Goal: Task Accomplishment & Management: Complete application form

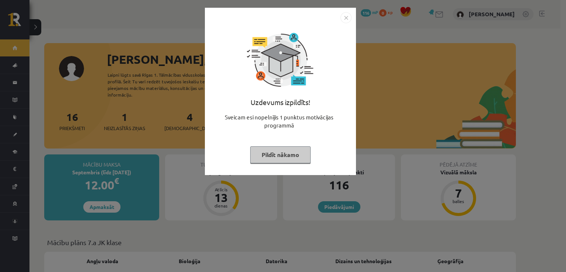
click at [344, 18] on img "Close" at bounding box center [345, 17] width 11 height 11
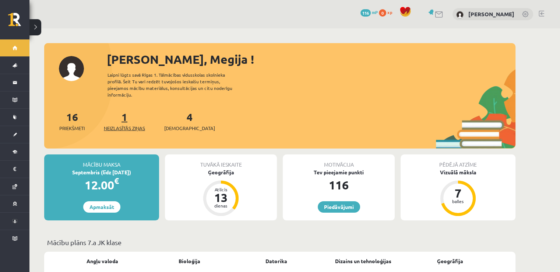
click at [125, 124] on span "Neizlasītās ziņas" at bounding box center [124, 127] width 41 height 7
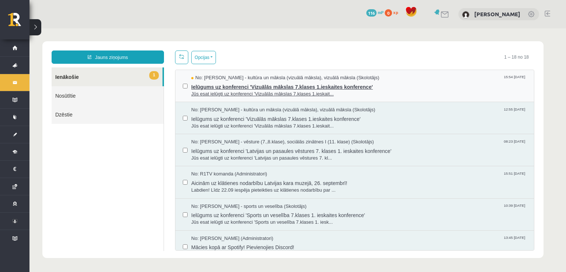
click at [264, 93] on span "Jūs esat ielūgti uz konferenci 'Vizuālās mākslas 7.klases 1.ieskait..." at bounding box center [358, 94] width 335 height 7
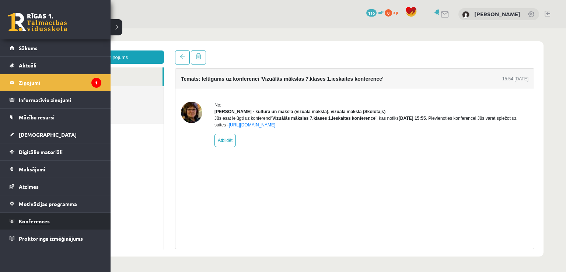
click at [40, 220] on span "Konferences" at bounding box center [34, 221] width 31 height 7
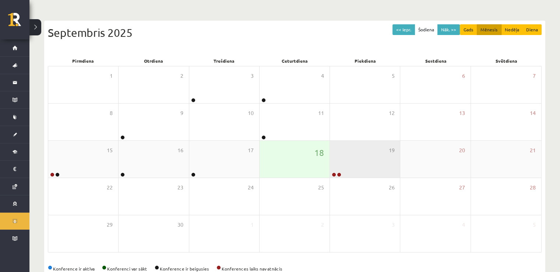
scroll to position [63, 0]
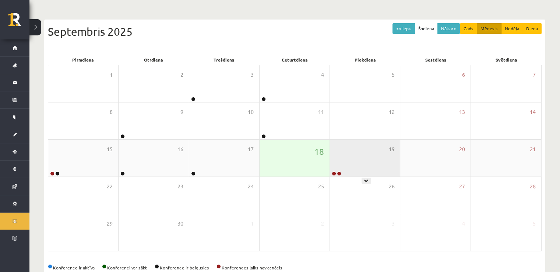
click at [335, 168] on div "19" at bounding box center [365, 158] width 70 height 37
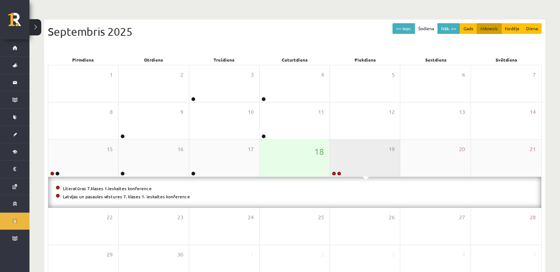
click at [381, 156] on div "19" at bounding box center [365, 158] width 70 height 37
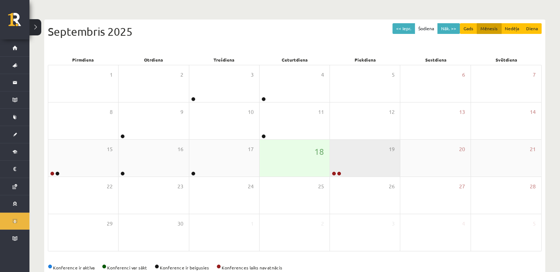
click at [334, 155] on div "19" at bounding box center [365, 158] width 70 height 37
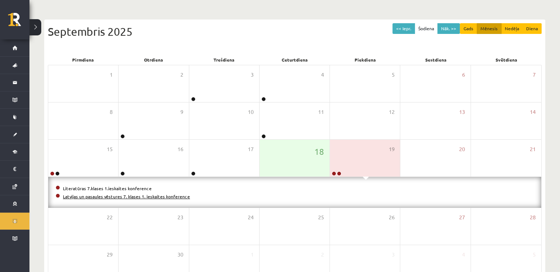
click at [137, 193] on link "Latvijas un pasaules vēstures 7. klases 1. ieskaites konference" at bounding box center [126, 196] width 127 height 6
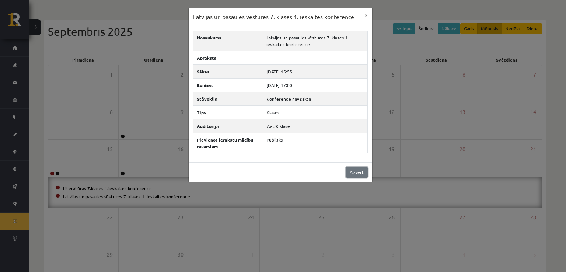
click at [357, 175] on link "Aizvērt" at bounding box center [357, 172] width 22 height 11
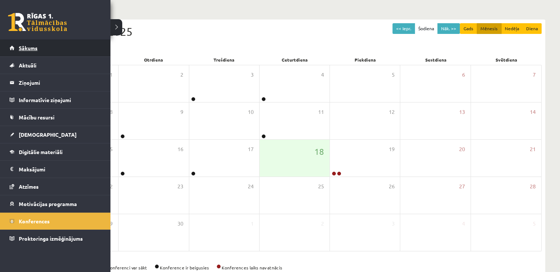
click at [39, 54] on link "Sākums" at bounding box center [56, 47] width 92 height 17
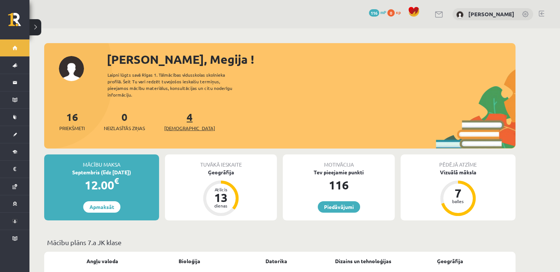
click at [173, 124] on span "[DEMOGRAPHIC_DATA]" at bounding box center [189, 127] width 51 height 7
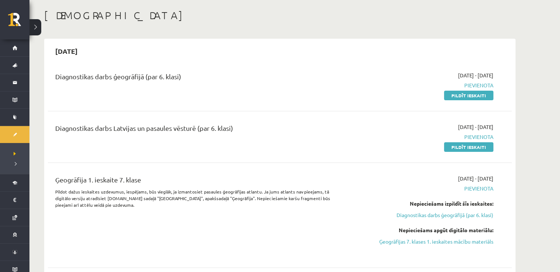
scroll to position [37, 0]
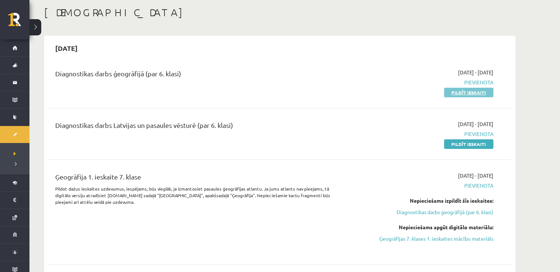
click at [456, 93] on link "Pildīt ieskaiti" at bounding box center [468, 93] width 49 height 10
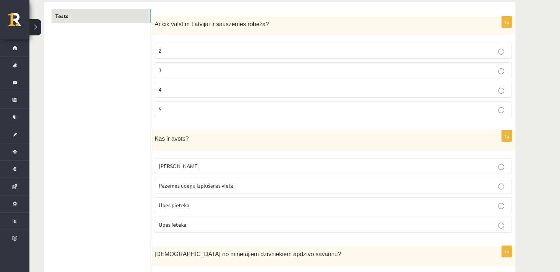
scroll to position [123, 0]
click at [285, 93] on label "4" at bounding box center [333, 89] width 357 height 16
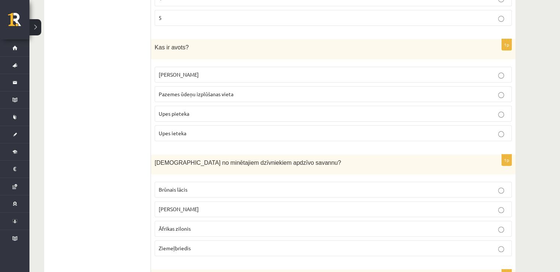
scroll to position [213, 0]
click at [269, 133] on p "Upes ieteka" at bounding box center [333, 134] width 349 height 8
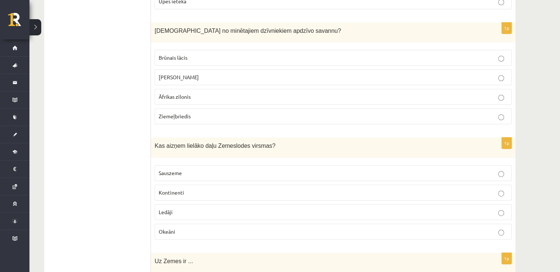
scroll to position [346, 0]
click at [257, 89] on label "Āfrikas zilonis" at bounding box center [333, 97] width 357 height 16
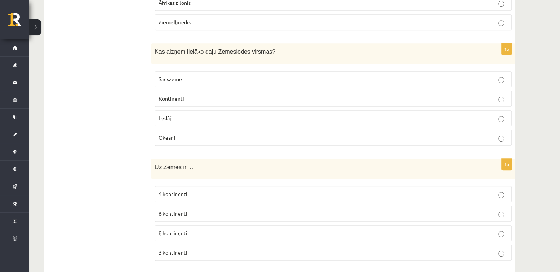
scroll to position [440, 0]
click at [270, 71] on label "Sauszeme" at bounding box center [333, 79] width 357 height 16
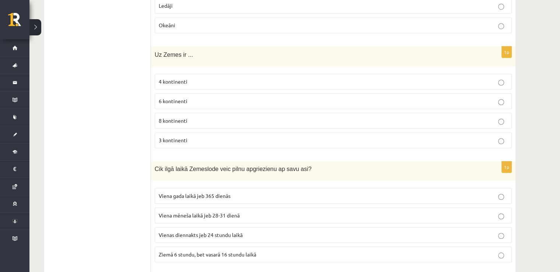
scroll to position [552, 0]
click at [238, 78] on p "4 kontinenti" at bounding box center [333, 82] width 349 height 8
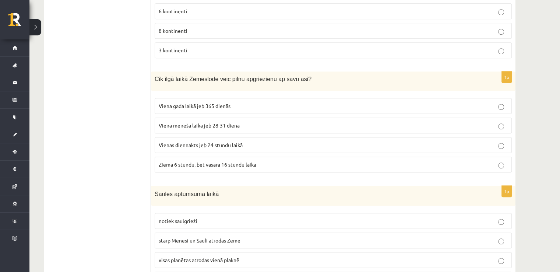
scroll to position [643, 0]
click at [232, 101] on p "Viena gada laikā jeb 365 dienās" at bounding box center [333, 105] width 349 height 8
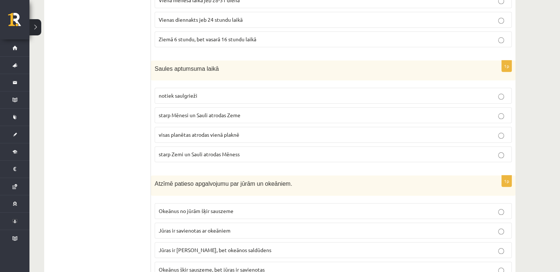
scroll to position [770, 0]
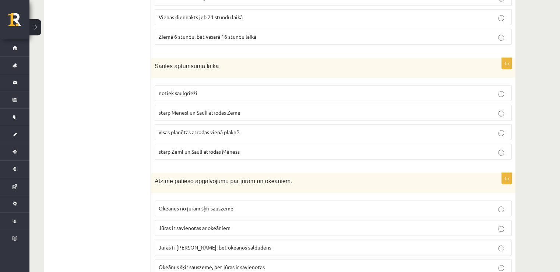
click at [225, 148] on span "starp Zemi un Sauli atrodas Mēness" at bounding box center [199, 151] width 81 height 7
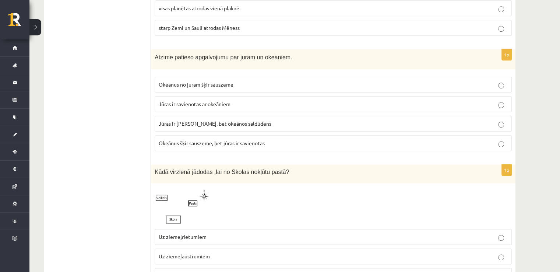
scroll to position [893, 0]
click at [232, 140] on span "Okeānus šķir sauszeme, bet jūras ir savienotas" at bounding box center [212, 143] width 106 height 7
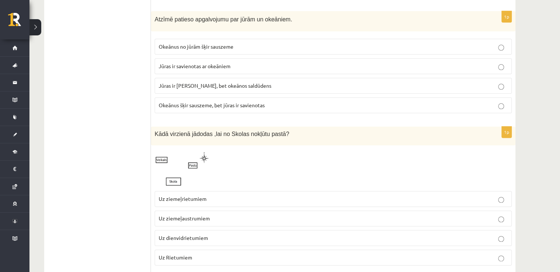
scroll to position [933, 0]
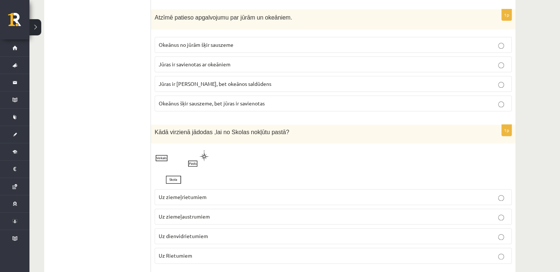
click at [225, 61] on span "Jūras ir savienotas ar okeāniem" at bounding box center [195, 64] width 72 height 7
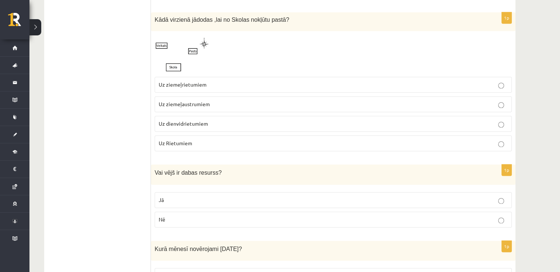
scroll to position [1047, 0]
click at [191, 119] on span "Uz dienvidrietumiem" at bounding box center [183, 122] width 49 height 7
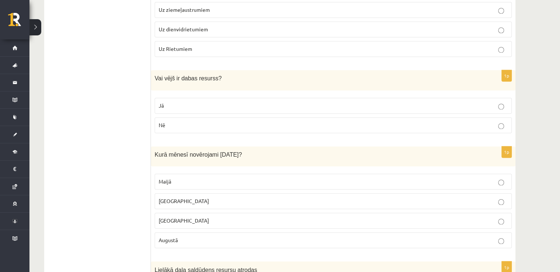
scroll to position [1141, 0]
click at [187, 101] on p "Jā" at bounding box center [333, 105] width 349 height 8
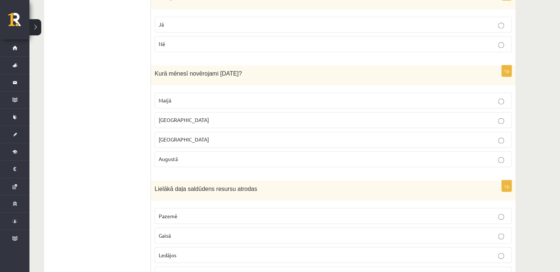
scroll to position [1221, 0]
click at [173, 116] on p "Jūnijā" at bounding box center [333, 120] width 349 height 8
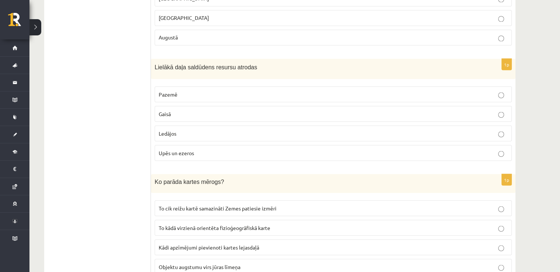
scroll to position [1343, 0]
click at [189, 149] on span "Upēs un ezeros" at bounding box center [176, 152] width 35 height 7
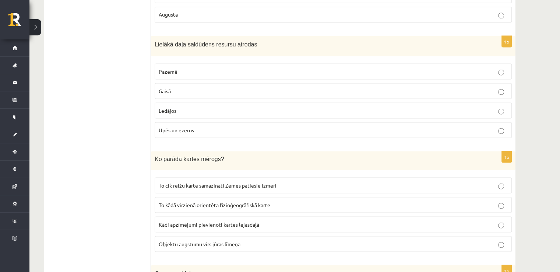
scroll to position [1365, 0]
click at [177, 68] on p "Pazemē" at bounding box center [333, 72] width 349 height 8
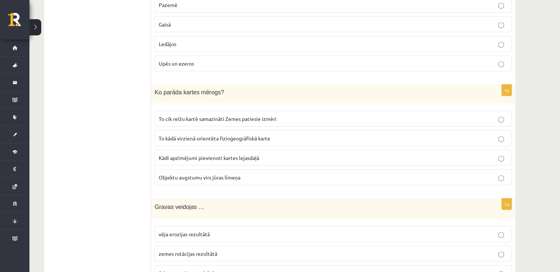
scroll to position [1463, 0]
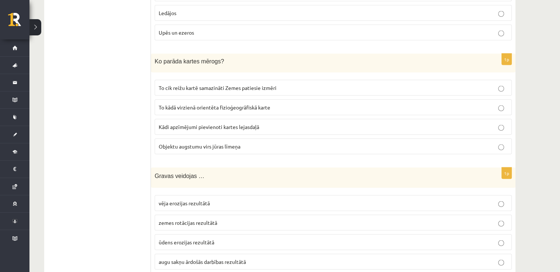
click at [267, 80] on label "To cik reižu kartē samazināti Zemes patiesie izmēri" at bounding box center [333, 88] width 357 height 16
click at [270, 104] on span "To kādā virzienā orientēta fizioģeogrāfiskā karte" at bounding box center [215, 107] width 112 height 7
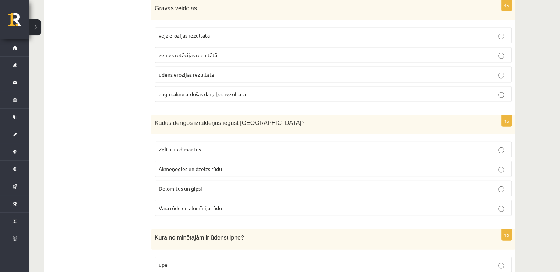
scroll to position [1629, 0]
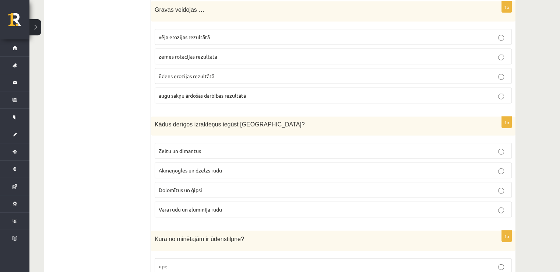
click at [270, 72] on p "ūdens erozijas rezultātā" at bounding box center [333, 76] width 349 height 8
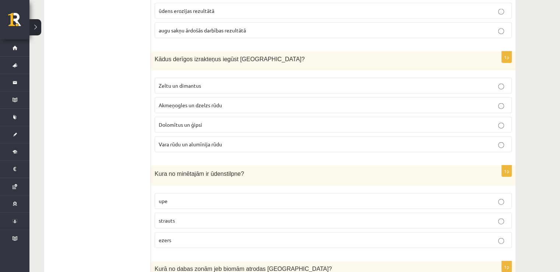
click at [252, 101] on p "Akmeņogles un dzelzs rūdu" at bounding box center [333, 105] width 349 height 8
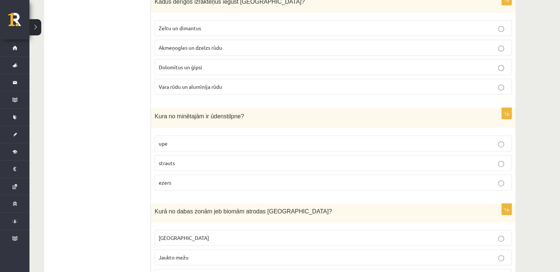
scroll to position [1817, 0]
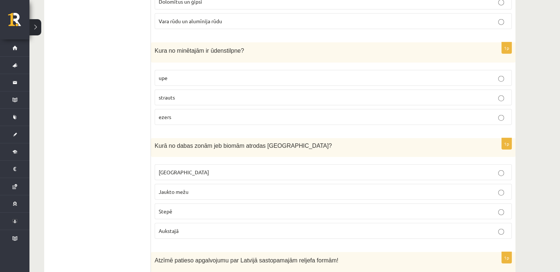
click at [221, 94] on p "strauts" at bounding box center [333, 98] width 349 height 8
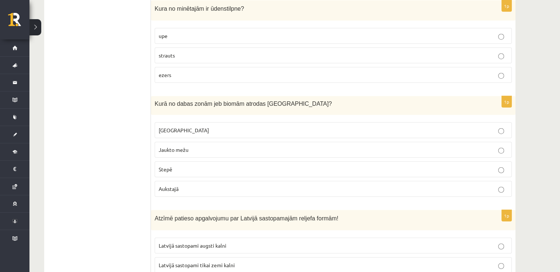
scroll to position [1861, 0]
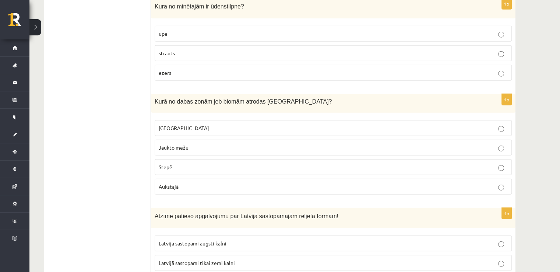
click at [200, 144] on p "Jaukto mežu" at bounding box center [333, 148] width 349 height 8
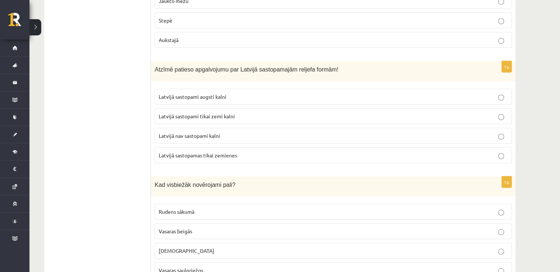
scroll to position [2007, 0]
click at [224, 93] on p "Latvijā sastopami augsti kalni" at bounding box center [333, 97] width 349 height 8
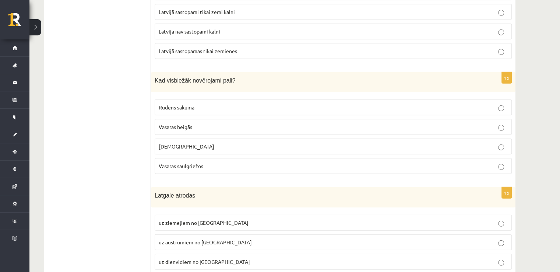
scroll to position [2111, 0]
click at [210, 123] on p "Vasaras beigās" at bounding box center [333, 127] width 349 height 8
click at [202, 139] on label "Pavasarī" at bounding box center [333, 147] width 357 height 16
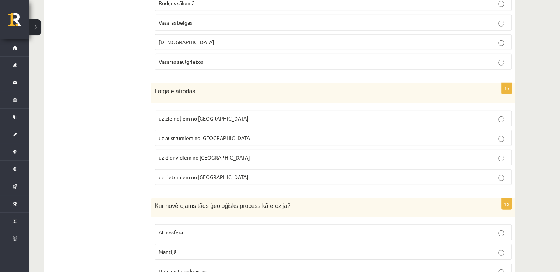
scroll to position [2259, 0]
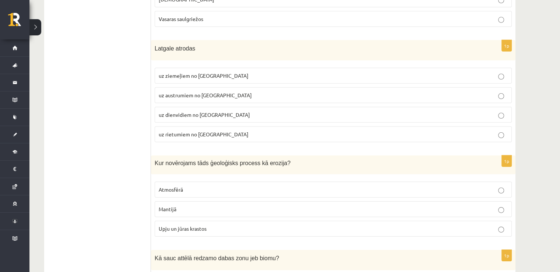
click at [222, 92] on span "uz austrumiem no Kurzemes" at bounding box center [205, 95] width 93 height 7
click at [216, 111] on span "uz dienvidiem no Kurzemes" at bounding box center [204, 114] width 91 height 7
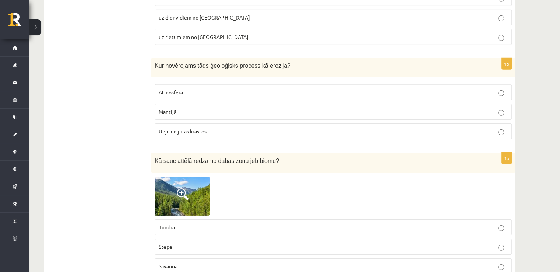
scroll to position [2356, 0]
click at [221, 108] on p "Mantijā" at bounding box center [333, 112] width 349 height 8
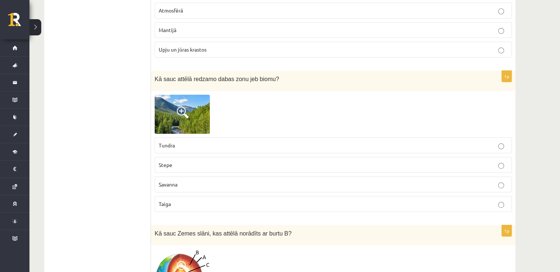
scroll to position [2441, 0]
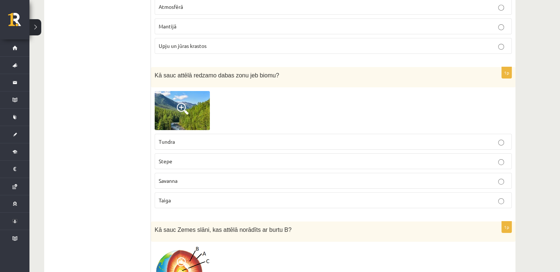
click at [182, 103] on span at bounding box center [183, 109] width 12 height 12
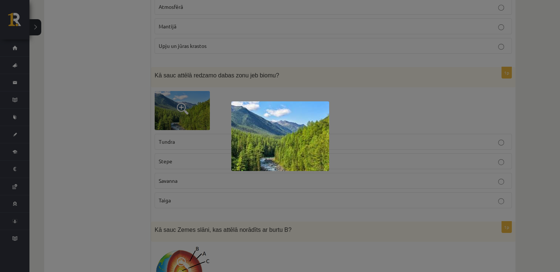
click at [250, 148] on img at bounding box center [280, 136] width 98 height 70
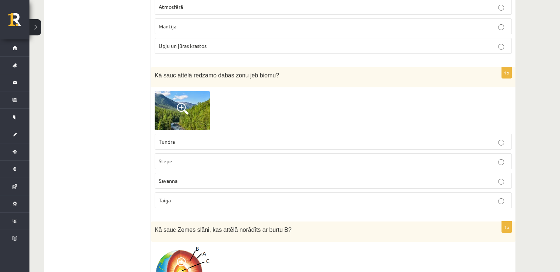
click at [181, 177] on p "Savanna" at bounding box center [333, 181] width 349 height 8
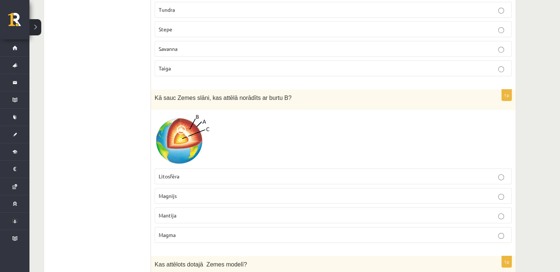
scroll to position [2574, 0]
click at [191, 191] on p "Magnijs" at bounding box center [333, 195] width 349 height 8
click at [198, 172] on p "Litosfēra" at bounding box center [333, 176] width 349 height 8
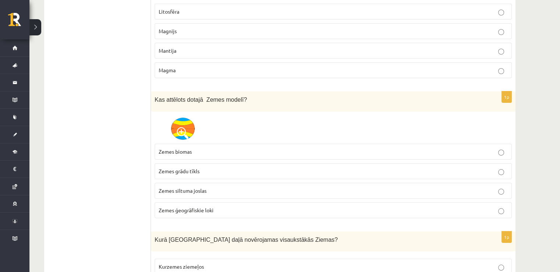
scroll to position [2738, 0]
click at [203, 206] on span "Zemes ģeogrāfiskie loki" at bounding box center [186, 209] width 55 height 7
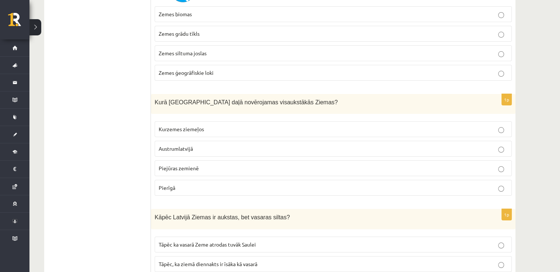
scroll to position [2875, 0]
click at [221, 145] on p "Austrumlatvijā" at bounding box center [333, 149] width 349 height 8
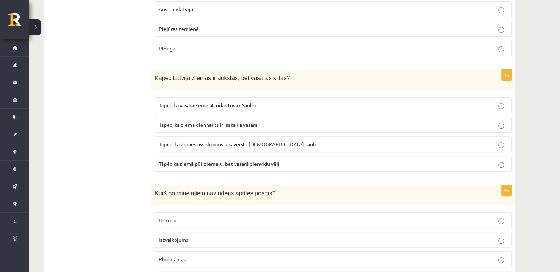
scroll to position [3015, 0]
click at [243, 140] on span "Tāpēc, ka Zemes ass slīpums ir savērsts pret sauli" at bounding box center [237, 143] width 157 height 7
click at [242, 160] on span "Tāpēc ka ziemā pūš ziemeļu, bet vasarā dienvidu vēji" at bounding box center [219, 163] width 121 height 7
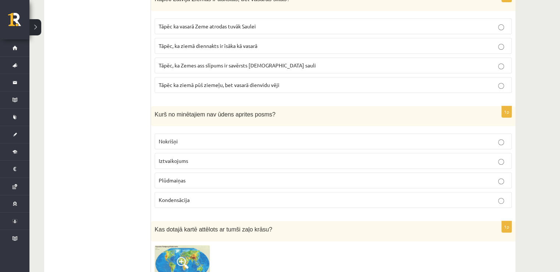
scroll to position [3093, 0]
click at [216, 177] on p "Plūdmaiņas" at bounding box center [333, 181] width 349 height 8
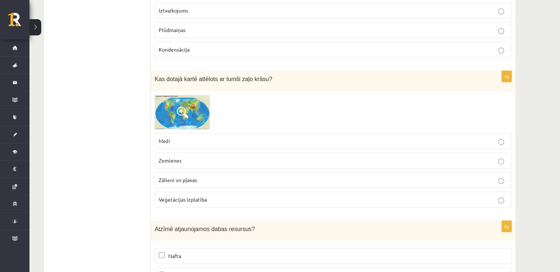
scroll to position [3255, 0]
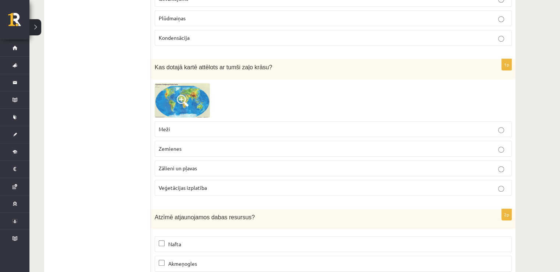
click at [207, 145] on p "Zemienes" at bounding box center [333, 149] width 349 height 8
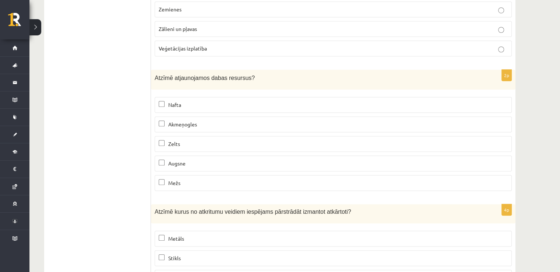
scroll to position [3394, 0]
click at [204, 98] on label "Nafta" at bounding box center [333, 106] width 357 height 16
click at [184, 161] on span "Augsne" at bounding box center [176, 164] width 17 height 7
click at [196, 122] on span "Akmeņogles" at bounding box center [182, 125] width 29 height 7
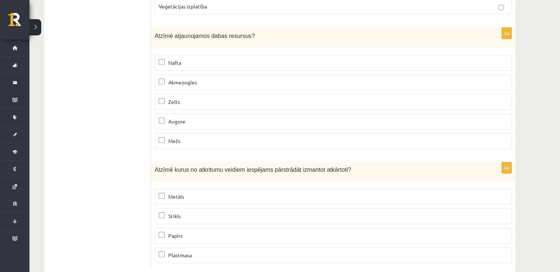
scroll to position [3436, 0]
click at [182, 212] on p "Stikls" at bounding box center [333, 216] width 349 height 8
click at [187, 193] on p "Metāls" at bounding box center [333, 197] width 349 height 8
click at [192, 193] on p "Metāls" at bounding box center [333, 197] width 349 height 8
click at [186, 232] on p "Papīrs" at bounding box center [333, 236] width 349 height 8
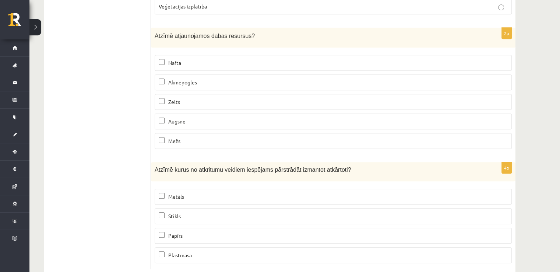
click at [184, 251] on span "Plastmasa" at bounding box center [180, 254] width 24 height 7
click at [198, 212] on p "Stikls" at bounding box center [333, 216] width 349 height 8
click at [196, 193] on p "Metāls" at bounding box center [333, 197] width 349 height 8
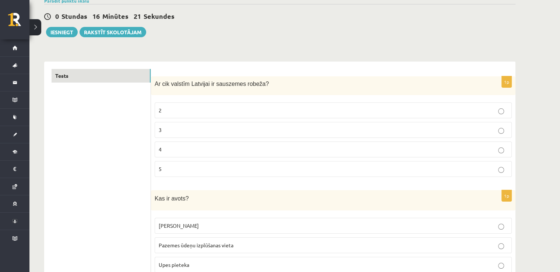
scroll to position [0, 0]
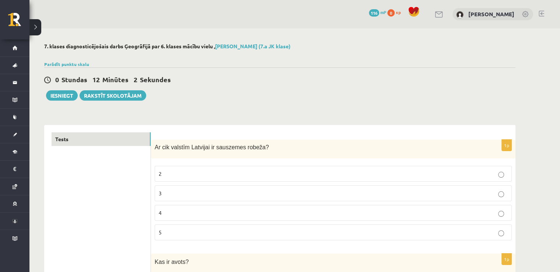
click at [240, 190] on p "3" at bounding box center [333, 193] width 349 height 8
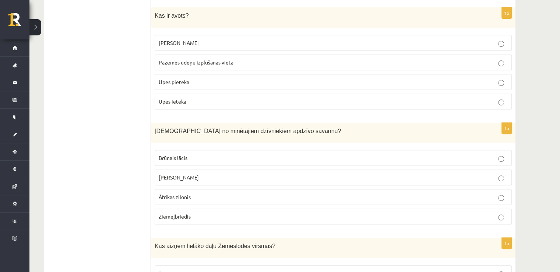
scroll to position [244, 0]
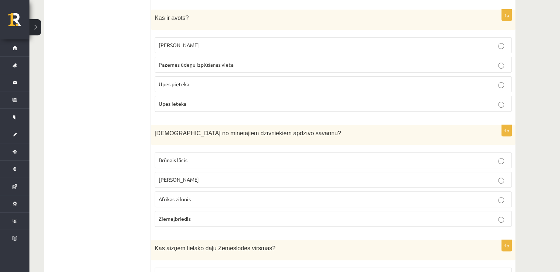
click at [258, 61] on p "Pazemes ūdeņu izplūšanas vieta" at bounding box center [333, 65] width 349 height 8
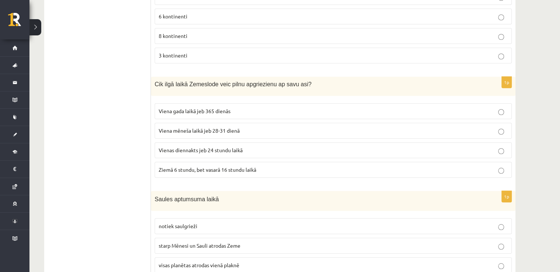
scroll to position [638, 0]
click at [250, 145] on p "Vienas diennakts jeb 24 stundu laikā" at bounding box center [333, 149] width 349 height 8
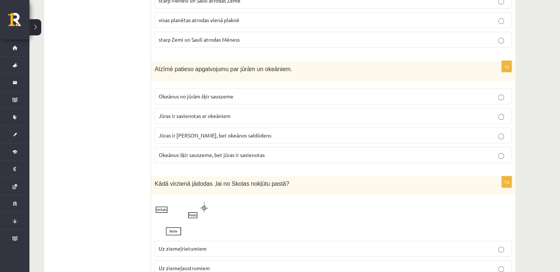
scroll to position [882, 0]
click at [251, 151] on span "Okeānus šķir sauszeme, bet jūras ir savienotas" at bounding box center [212, 154] width 106 height 7
click at [284, 92] on p "Okeānus no jūrām šķir sauszeme" at bounding box center [333, 96] width 349 height 8
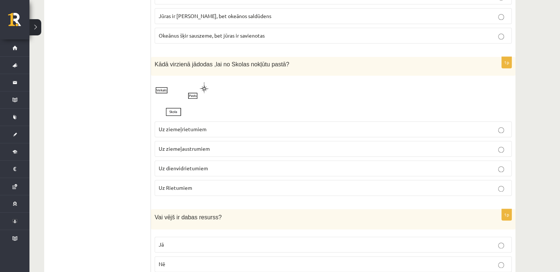
scroll to position [1002, 0]
click at [261, 183] on p "Uz Rietumiem" at bounding box center [333, 187] width 349 height 8
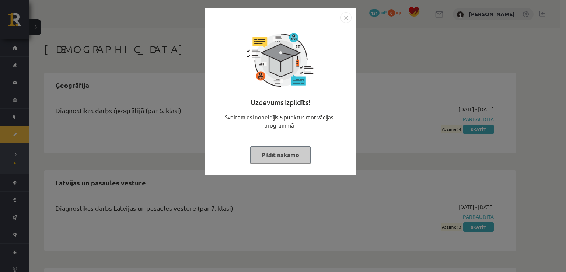
click at [345, 17] on img "Close" at bounding box center [345, 17] width 11 height 11
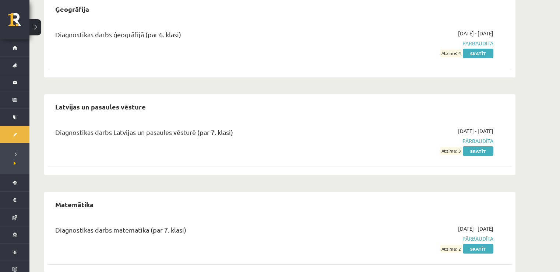
scroll to position [91, 0]
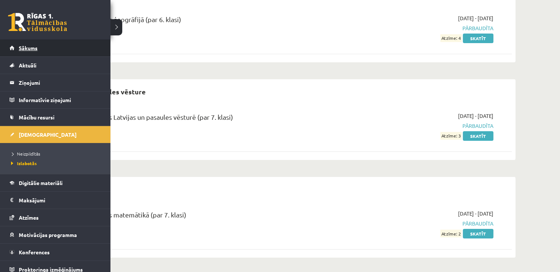
click at [42, 43] on link "Sākums" at bounding box center [56, 47] width 92 height 17
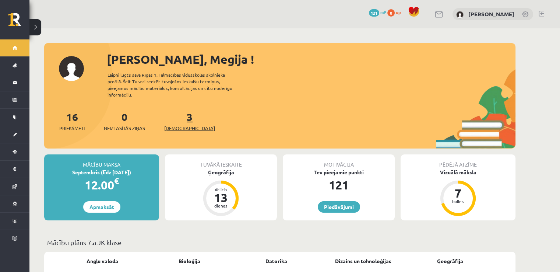
click at [176, 124] on span "[DEMOGRAPHIC_DATA]" at bounding box center [189, 127] width 51 height 7
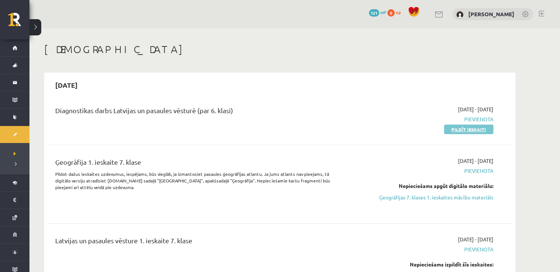
click at [467, 129] on link "Pildīt ieskaiti" at bounding box center [468, 129] width 49 height 10
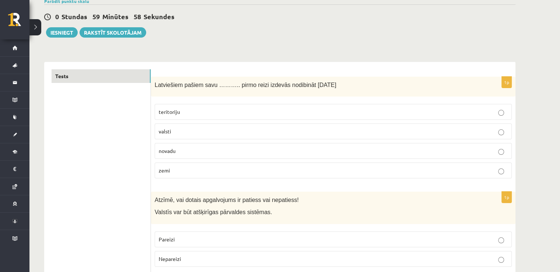
scroll to position [82, 0]
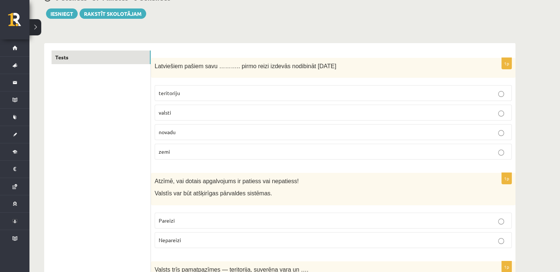
click at [326, 109] on p "valsti" at bounding box center [333, 113] width 349 height 8
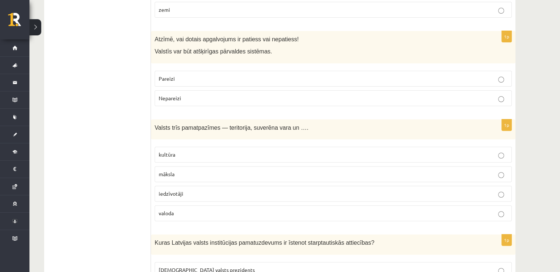
scroll to position [224, 0]
click at [334, 73] on label "Pareizi" at bounding box center [333, 78] width 357 height 16
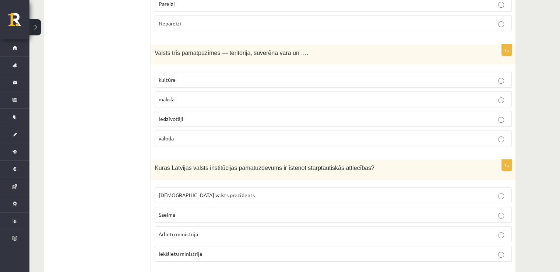
scroll to position [309, 0]
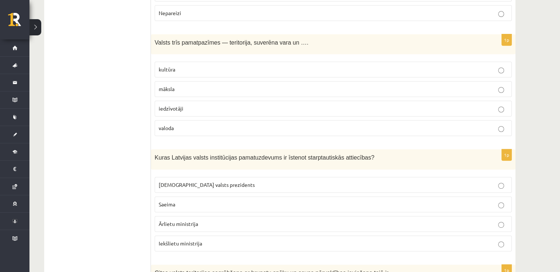
click at [209, 130] on label "valoda" at bounding box center [333, 128] width 357 height 16
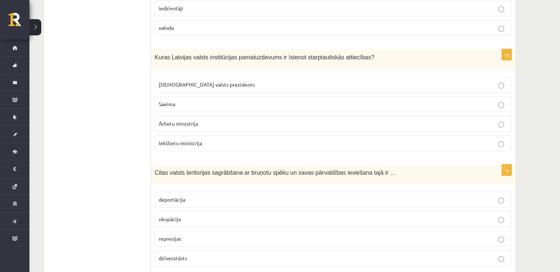
scroll to position [409, 0]
click at [225, 121] on p "Ārlietu ministrija" at bounding box center [333, 123] width 349 height 8
click at [227, 103] on p "Saeima" at bounding box center [333, 103] width 349 height 8
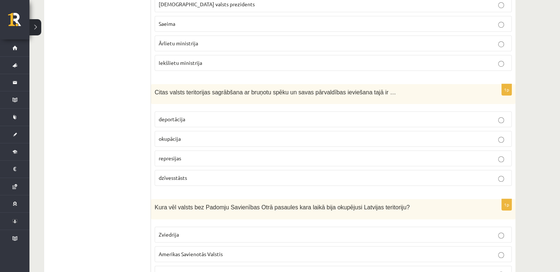
scroll to position [500, 0]
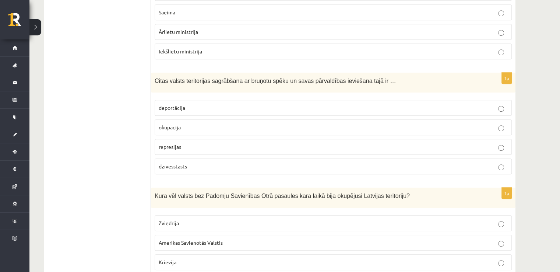
click at [211, 119] on label "okupācija" at bounding box center [333, 127] width 357 height 16
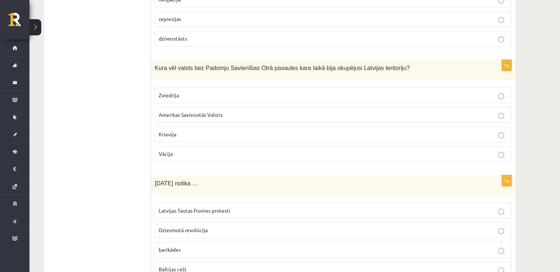
scroll to position [630, 0]
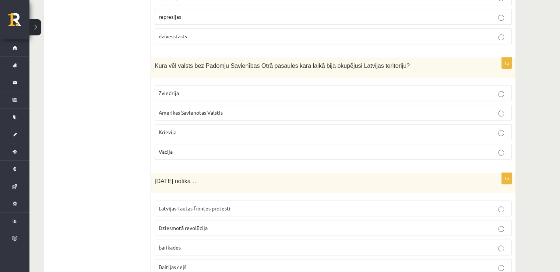
click at [215, 151] on p "Vācija" at bounding box center [333, 152] width 349 height 8
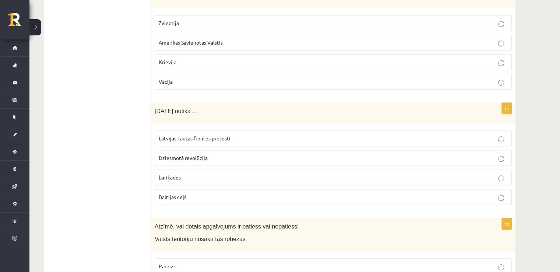
scroll to position [711, 0]
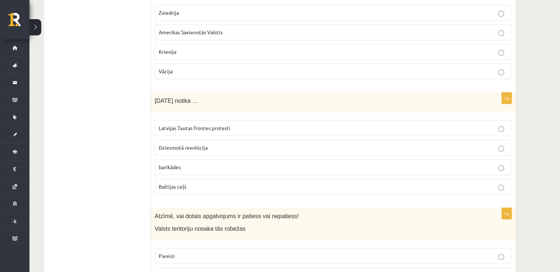
click at [205, 179] on label "Baltijas ceļš" at bounding box center [333, 187] width 357 height 16
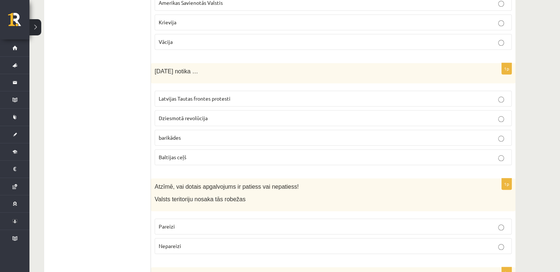
scroll to position [740, 0]
click at [236, 90] on label "Latvijas Tautas frontes protesti" at bounding box center [333, 98] width 357 height 16
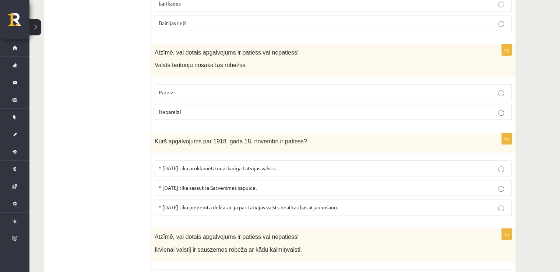
scroll to position [872, 0]
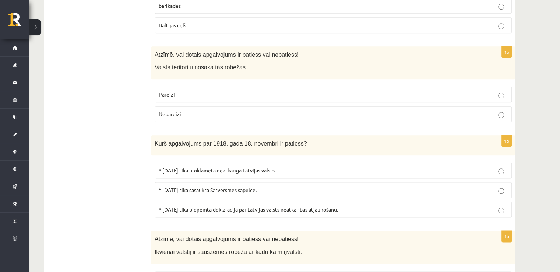
click at [222, 110] on p "Nepareizi" at bounding box center [333, 114] width 349 height 8
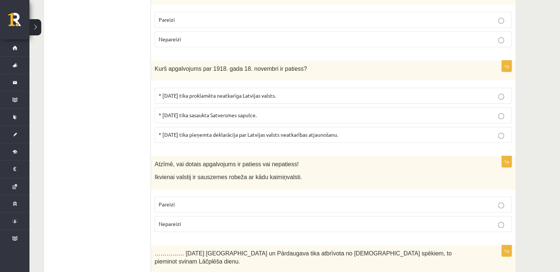
scroll to position [948, 0]
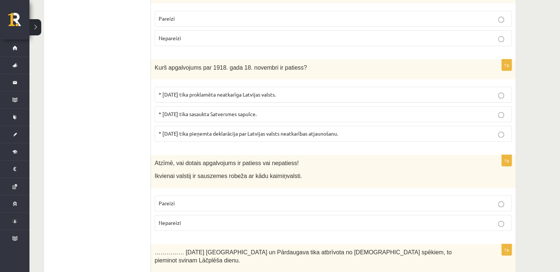
click at [238, 91] on span "* 1918.gada 18.novembrī tika proklamēta neatkarīga Latvijas valsts." at bounding box center [217, 94] width 117 height 7
click at [234, 130] on span "* 1918.gada 18.novembrī tika pieņemta deklarācija par Latvijas valsts neatkarīb…" at bounding box center [248, 133] width 179 height 7
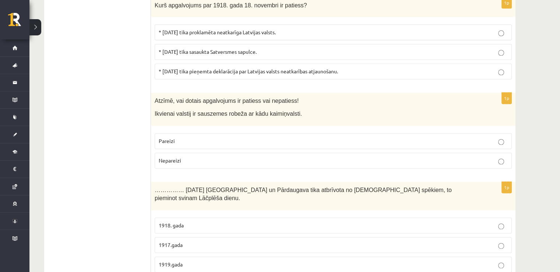
scroll to position [1012, 0]
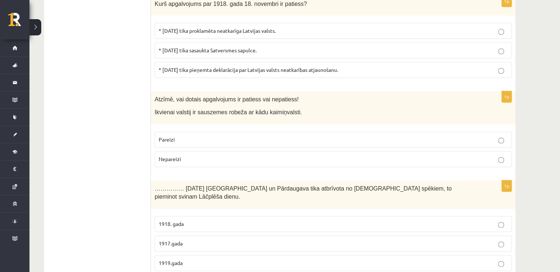
click at [225, 131] on label "Pareizi" at bounding box center [333, 139] width 357 height 16
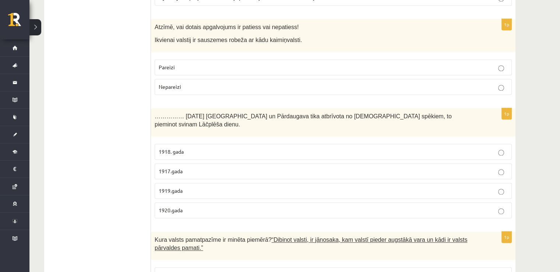
scroll to position [1084, 0]
click at [196, 167] on p "1917.gada" at bounding box center [333, 171] width 349 height 8
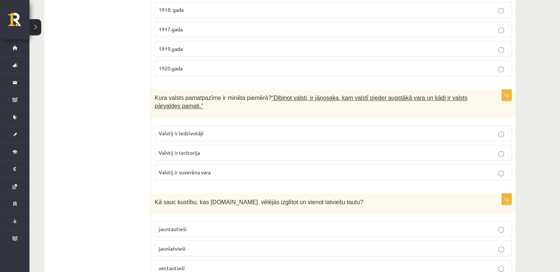
scroll to position [1227, 0]
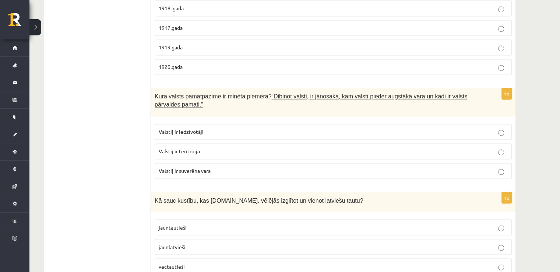
click at [200, 167] on span "Valstij ir suverēna vara" at bounding box center [185, 170] width 52 height 7
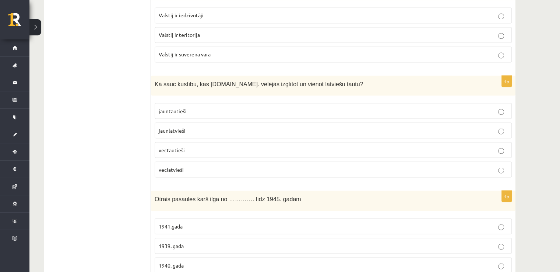
scroll to position [1345, 0]
click at [199, 144] on p "vectautieši" at bounding box center [333, 148] width 349 height 8
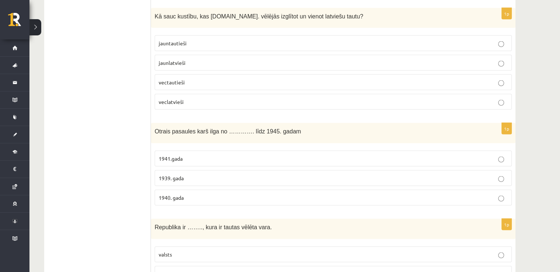
scroll to position [1414, 0]
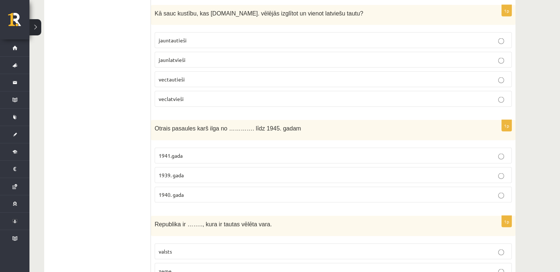
click at [223, 171] on p "1939. gada" at bounding box center [333, 175] width 349 height 8
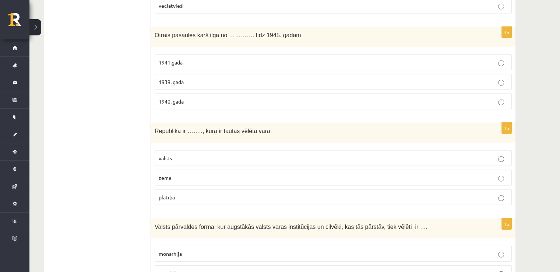
scroll to position [1507, 0]
click at [207, 173] on p "zeme" at bounding box center [333, 177] width 349 height 8
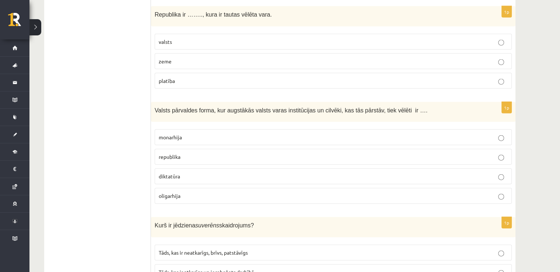
scroll to position [1636, 0]
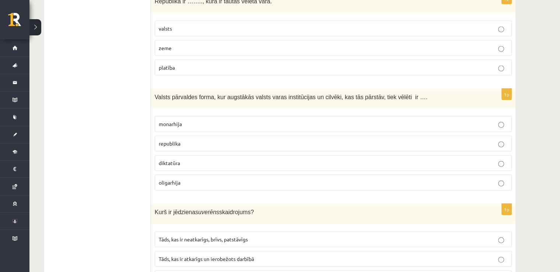
click at [182, 159] on p "diktatūra" at bounding box center [333, 163] width 349 height 8
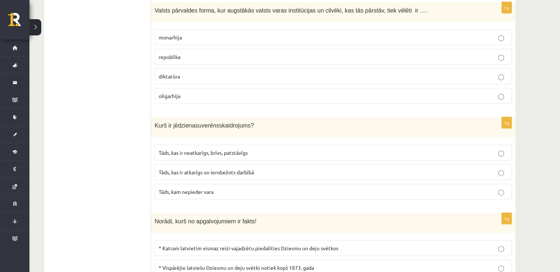
scroll to position [1723, 0]
click at [213, 169] on span "Tāds, kas ir atkarīgs un ierobežots darbībā" at bounding box center [206, 172] width 95 height 7
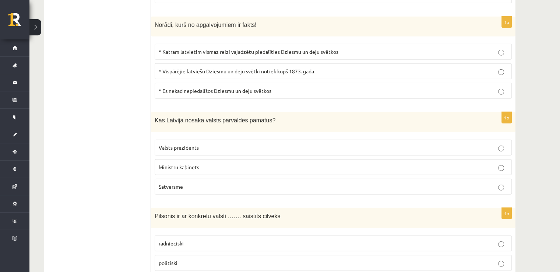
scroll to position [1920, 0]
click at [299, 67] on span "* Vispārējie latviešu Dziesmu un deju svētki notiek kopš 1873. gada" at bounding box center [236, 70] width 155 height 7
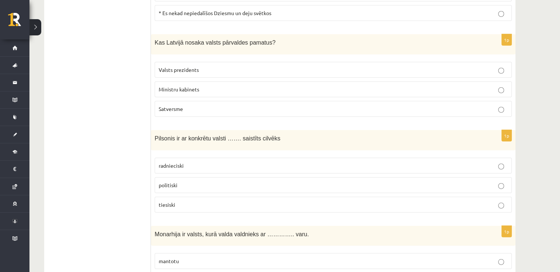
scroll to position [2005, 0]
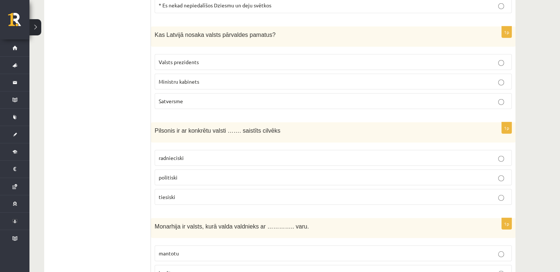
click at [205, 78] on p "Ministru kabinets" at bounding box center [333, 82] width 349 height 8
click at [212, 58] on p "Valsts prezidents" at bounding box center [333, 62] width 349 height 8
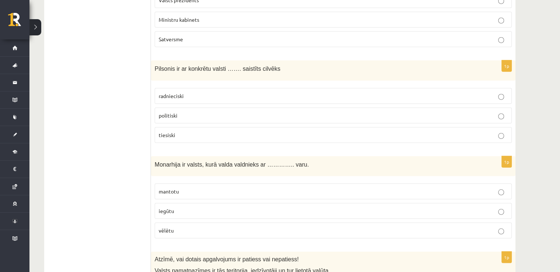
scroll to position [2068, 0]
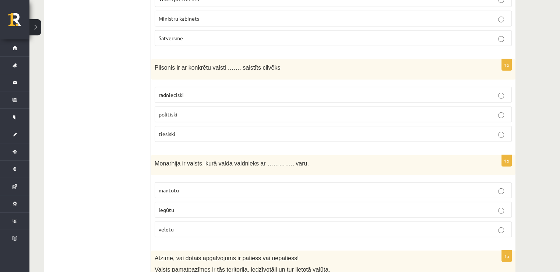
click at [204, 91] on p "radnieciski" at bounding box center [333, 95] width 349 height 8
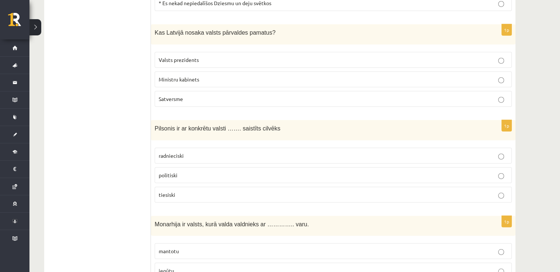
scroll to position [2007, 0]
click at [209, 75] on p "Ministru kabinets" at bounding box center [333, 79] width 349 height 8
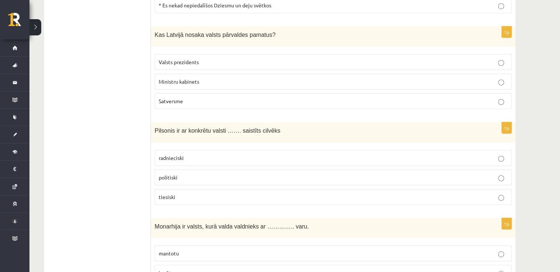
scroll to position [2002, 0]
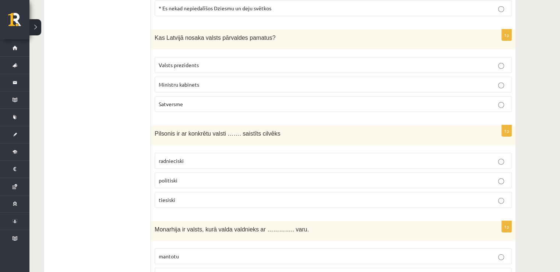
click at [219, 61] on p "Valsts prezidents" at bounding box center [333, 65] width 349 height 8
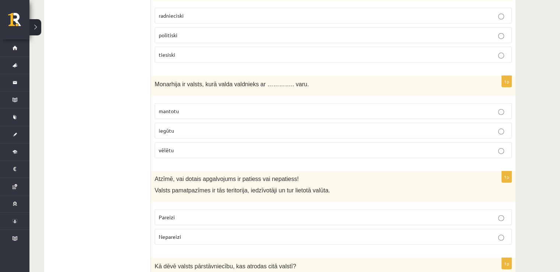
scroll to position [2147, 0]
click at [208, 126] on p "iegūtu" at bounding box center [333, 130] width 349 height 8
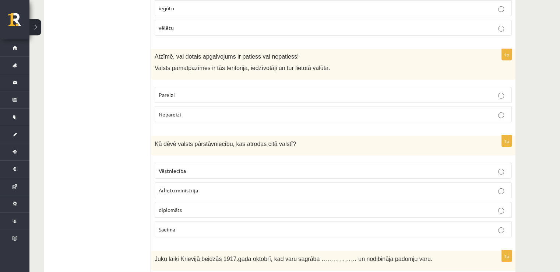
scroll to position [2268, 0]
click at [218, 92] on p "Pareizi" at bounding box center [333, 96] width 349 height 8
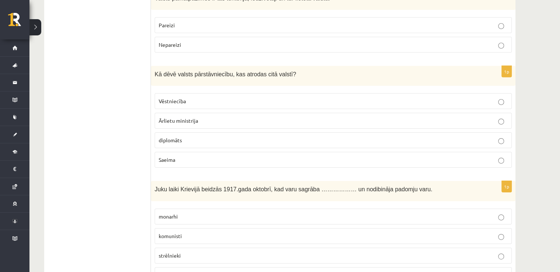
scroll to position [2342, 0]
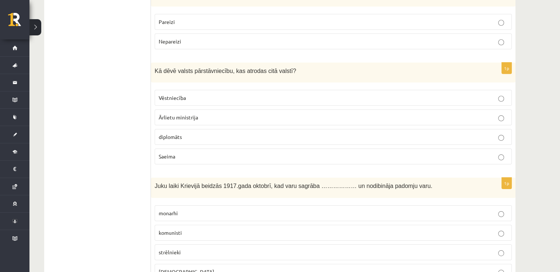
click at [211, 113] on p "Ārlietu ministrija" at bounding box center [333, 117] width 349 height 8
click at [215, 94] on p "Vēstniecība" at bounding box center [333, 98] width 349 height 8
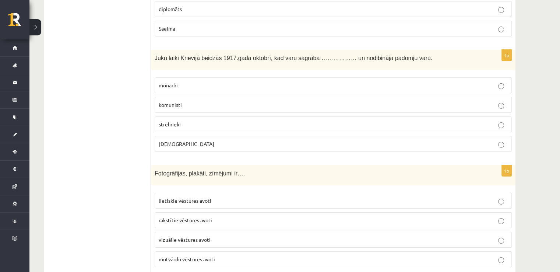
scroll to position [2469, 0]
click at [183, 140] on p "priesteri" at bounding box center [333, 144] width 349 height 8
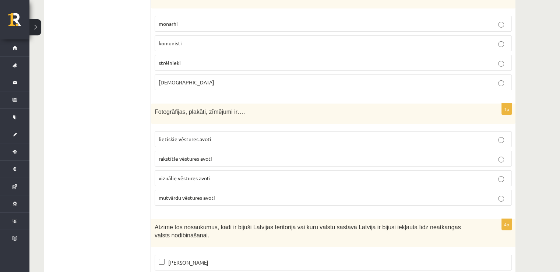
scroll to position [2557, 0]
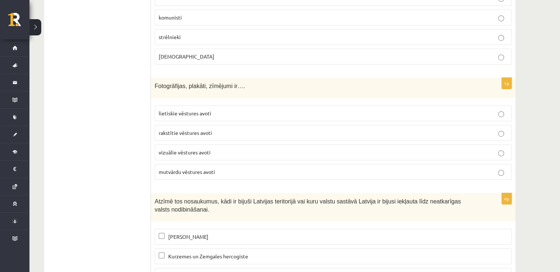
click at [206, 149] on span "vizuālie vēstures avoti" at bounding box center [185, 152] width 52 height 7
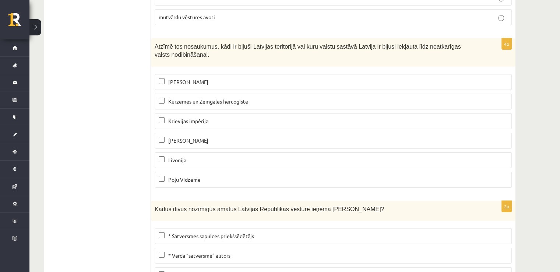
scroll to position [2711, 0]
click at [190, 157] on p "Livonija" at bounding box center [333, 161] width 349 height 8
click at [205, 118] on span "Krievijas impērija" at bounding box center [188, 121] width 40 height 7
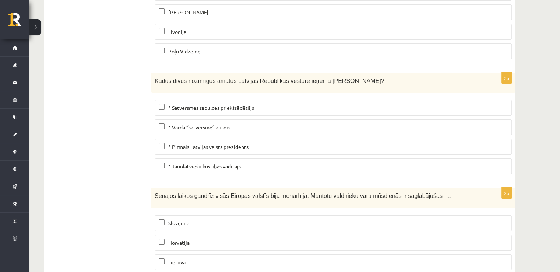
scroll to position [2840, 0]
click at [222, 124] on span "* Vārda “satversme” autors" at bounding box center [199, 127] width 62 height 7
click at [226, 143] on span "* Pirmais Latvijas valsts prezidents" at bounding box center [208, 146] width 80 height 7
click at [232, 104] on span "* Satversmes sapulces priekšsēdētājs" at bounding box center [211, 107] width 86 height 7
click at [228, 124] on span "* Vārda “satversme” autors" at bounding box center [199, 127] width 62 height 7
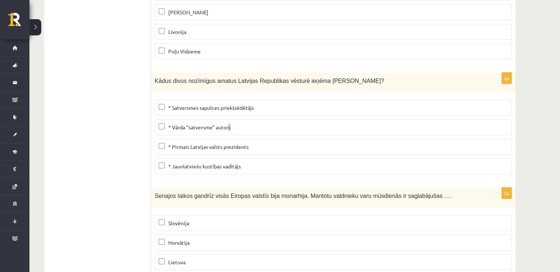
drag, startPoint x: 228, startPoint y: 102, endPoint x: 243, endPoint y: 103, distance: 15.1
click at [243, 123] on p "* Vārda “satversme” autors" at bounding box center [333, 127] width 349 height 8
click at [244, 104] on p "* Satversmes sapulces priekšsēdētājs" at bounding box center [333, 108] width 349 height 8
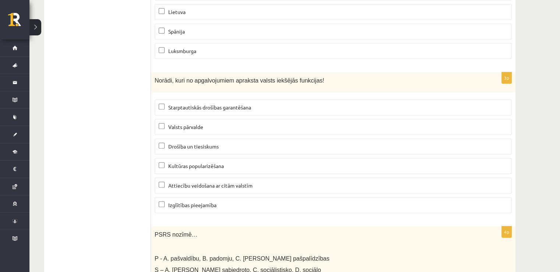
scroll to position [3089, 0]
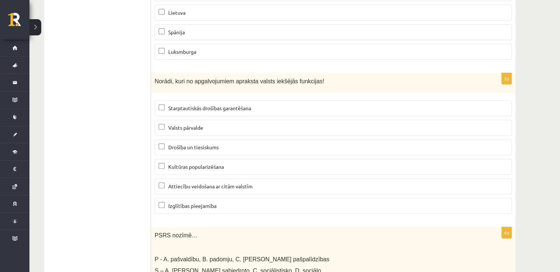
click at [231, 120] on label "Valsts pārvalde" at bounding box center [333, 128] width 357 height 16
click at [212, 202] on span "Izglītības pieejamība" at bounding box center [192, 205] width 48 height 7
click at [217, 163] on span "Kultūras popularizēšana" at bounding box center [196, 166] width 56 height 7
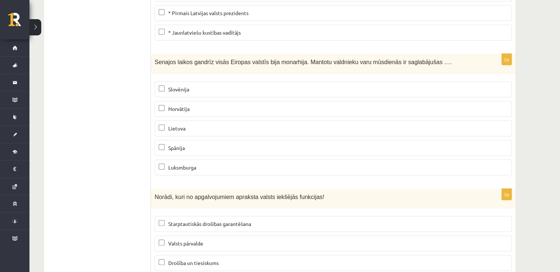
scroll to position [2973, 0]
click at [213, 125] on p "Lietuva" at bounding box center [333, 129] width 349 height 8
click at [190, 145] on p "Spānija" at bounding box center [333, 149] width 349 height 8
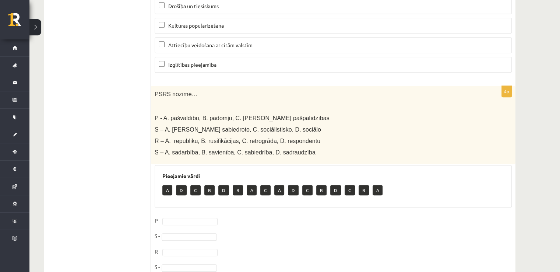
scroll to position [3234, 0]
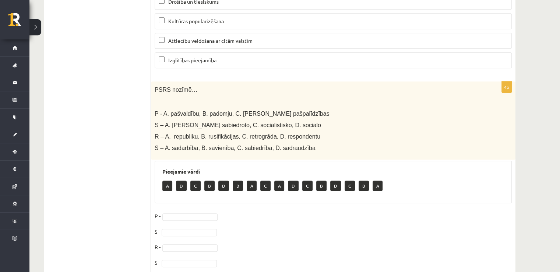
click at [235, 180] on p "B" at bounding box center [238, 185] width 10 height 10
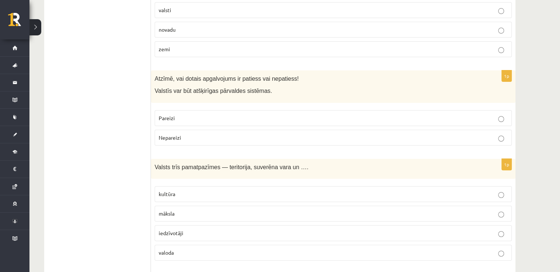
scroll to position [0, 0]
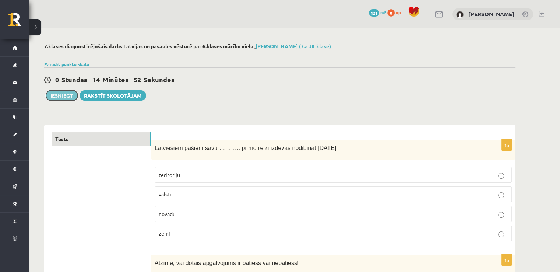
click at [66, 95] on button "Iesniegt" at bounding box center [62, 95] width 32 height 10
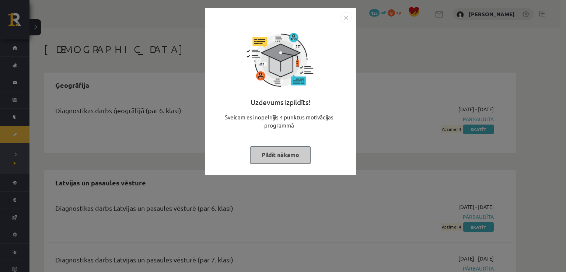
click at [346, 17] on img "Close" at bounding box center [345, 17] width 11 height 11
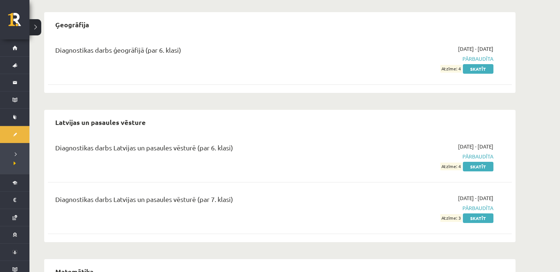
scroll to position [61, 0]
click at [482, 165] on link "Skatīt" at bounding box center [478, 166] width 31 height 10
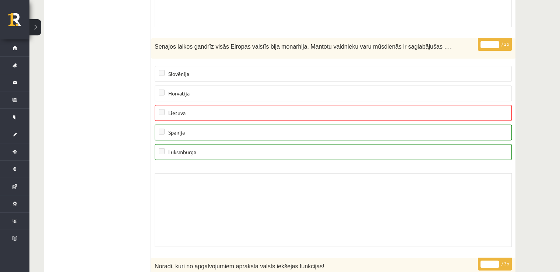
scroll to position [5195, 0]
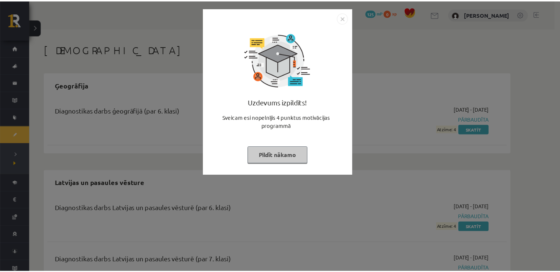
scroll to position [61, 0]
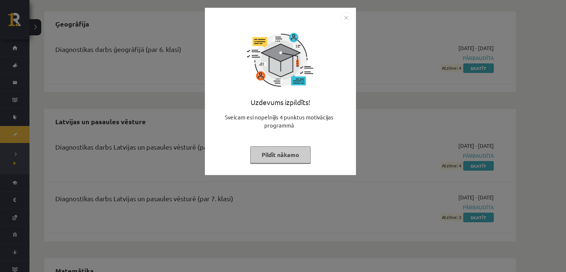
click at [349, 16] on img "Close" at bounding box center [345, 17] width 11 height 11
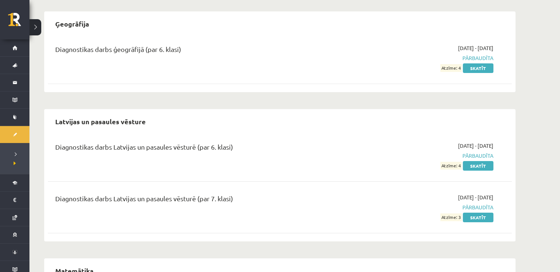
scroll to position [0, 0]
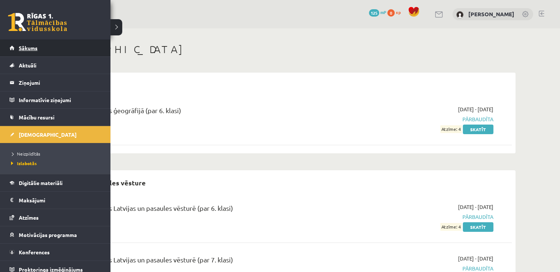
click at [21, 49] on span "Sākums" at bounding box center [28, 48] width 19 height 7
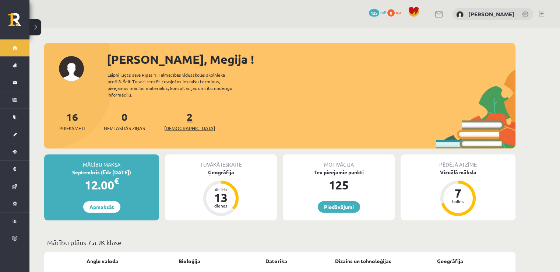
click at [172, 124] on span "[DEMOGRAPHIC_DATA]" at bounding box center [189, 127] width 51 height 7
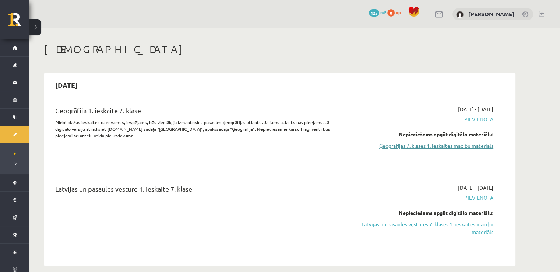
click at [409, 145] on link "Ģeogrāfijas 7. klases 1. ieskaites mācību materiāls" at bounding box center [424, 146] width 139 height 8
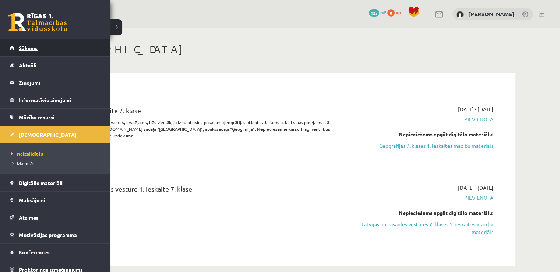
click at [32, 50] on span "Sākums" at bounding box center [28, 48] width 19 height 7
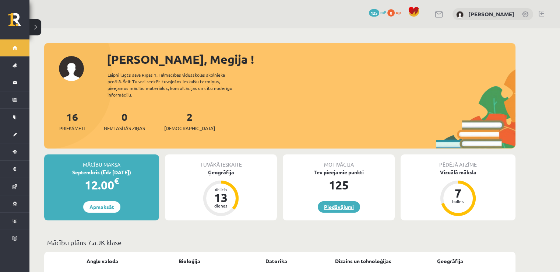
click at [339, 201] on link "Piedāvājumi" at bounding box center [339, 206] width 42 height 11
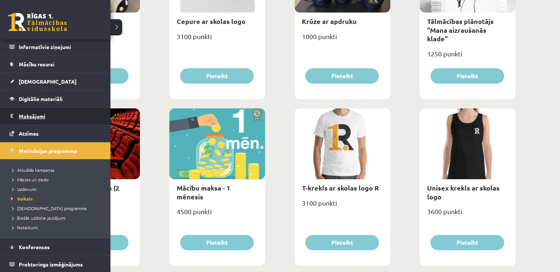
scroll to position [53, 0]
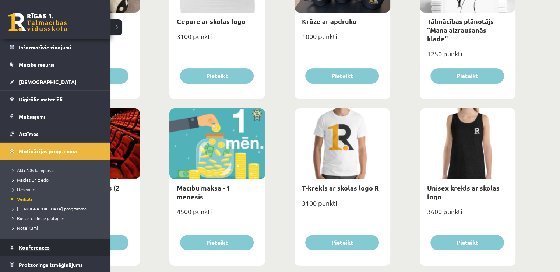
click at [19, 243] on link "Konferences" at bounding box center [56, 247] width 92 height 17
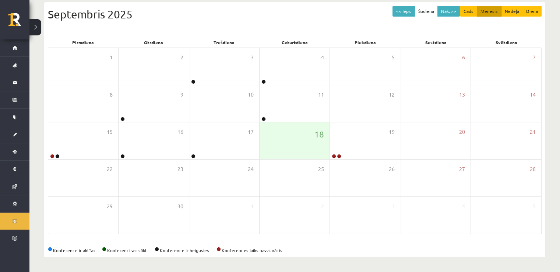
scroll to position [80, 0]
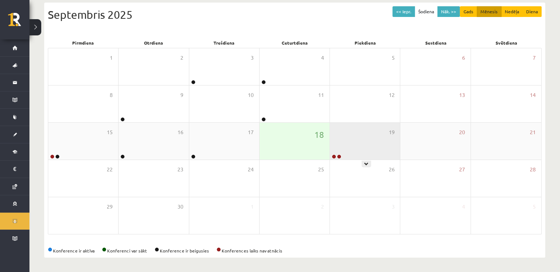
click at [337, 143] on div "19" at bounding box center [365, 141] width 70 height 37
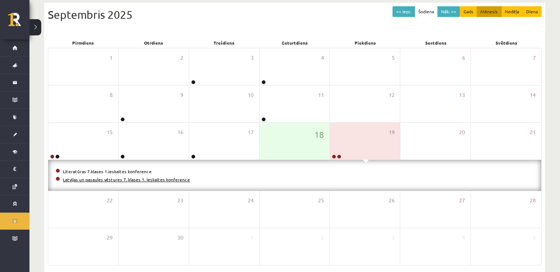
click at [172, 179] on link "Latvijas un pasaules vēstures 7. klases 1. ieskaites konference" at bounding box center [126, 179] width 127 height 6
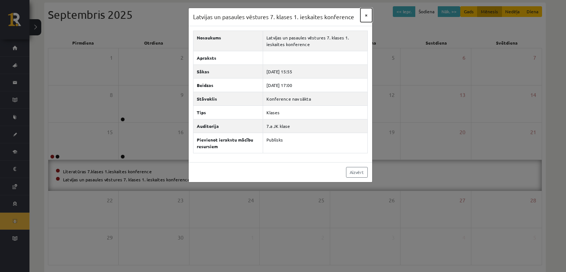
click at [368, 16] on button "×" at bounding box center [366, 15] width 12 height 14
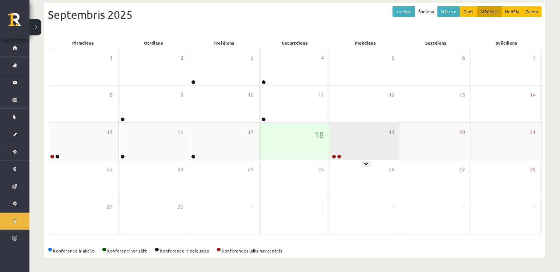
click at [353, 132] on div "19" at bounding box center [365, 141] width 70 height 37
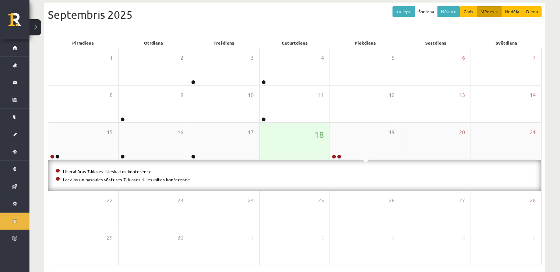
click at [295, 143] on div "18" at bounding box center [295, 141] width 70 height 37
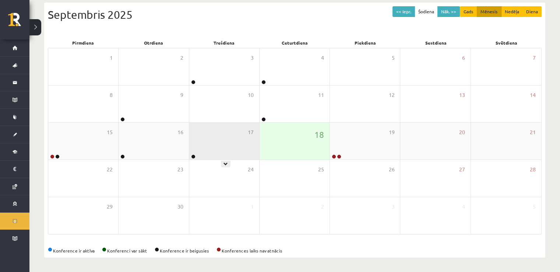
click at [227, 134] on div "17" at bounding box center [224, 141] width 70 height 37
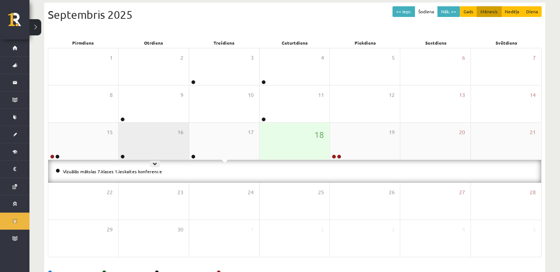
click at [168, 137] on div "16" at bounding box center [154, 141] width 70 height 37
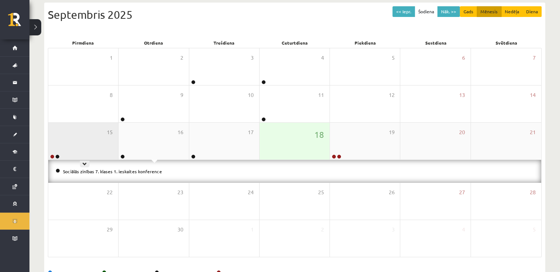
click at [86, 136] on div "15" at bounding box center [83, 141] width 70 height 37
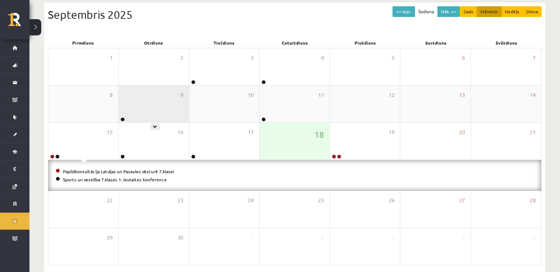
click at [159, 104] on div "9" at bounding box center [154, 103] width 70 height 37
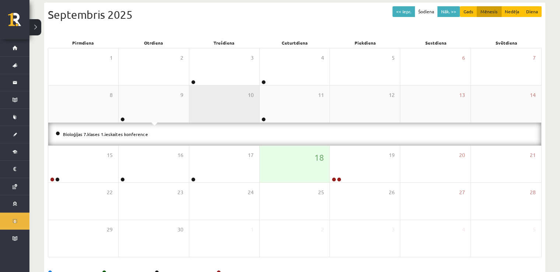
click at [226, 98] on div "10" at bounding box center [224, 103] width 70 height 37
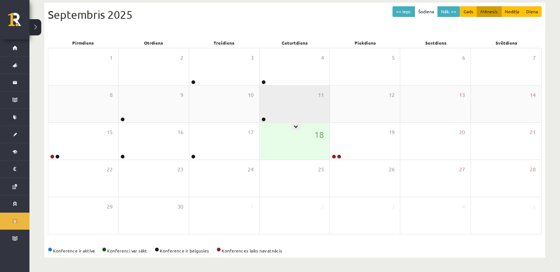
click at [275, 99] on div "11" at bounding box center [295, 103] width 70 height 37
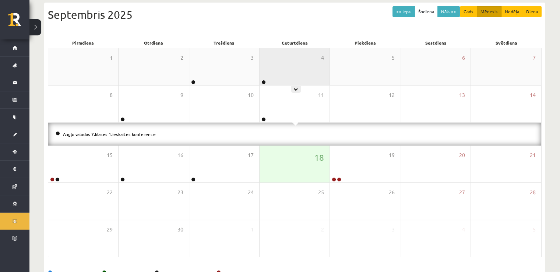
click at [274, 75] on div "4" at bounding box center [295, 66] width 70 height 37
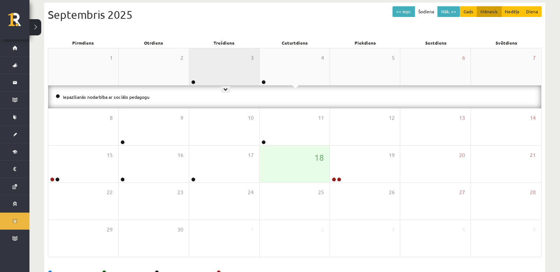
click at [218, 67] on div "3" at bounding box center [224, 66] width 70 height 37
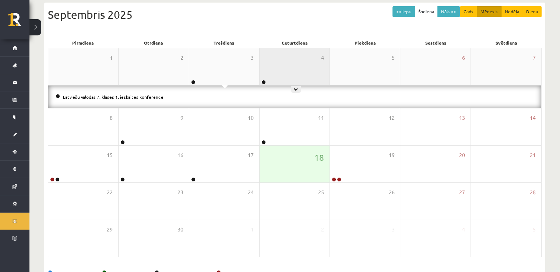
click at [280, 70] on div "4" at bounding box center [295, 66] width 70 height 37
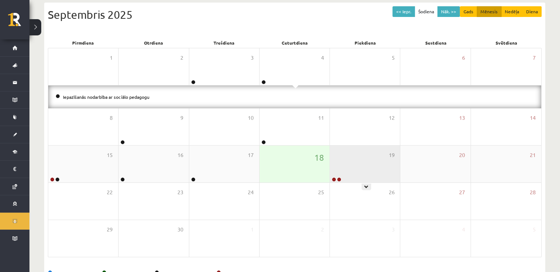
click at [362, 156] on div "19" at bounding box center [365, 163] width 70 height 37
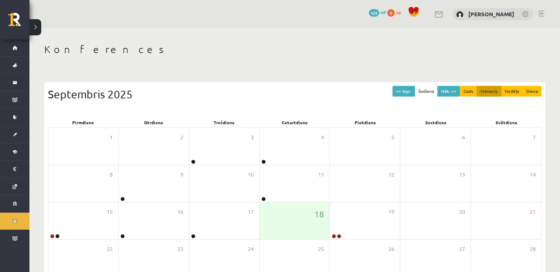
scroll to position [80, 0]
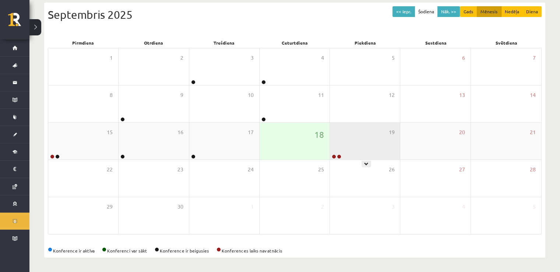
click at [361, 148] on div "19" at bounding box center [365, 141] width 70 height 37
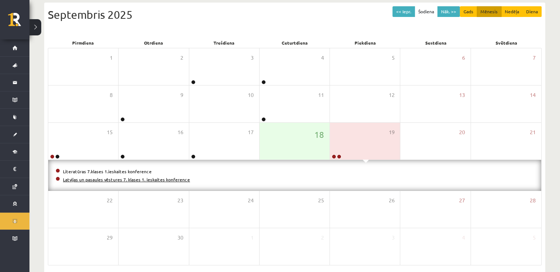
click at [140, 180] on link "Latvijas un pasaules vēstures 7. klases 1. ieskaites konference" at bounding box center [126, 179] width 127 height 6
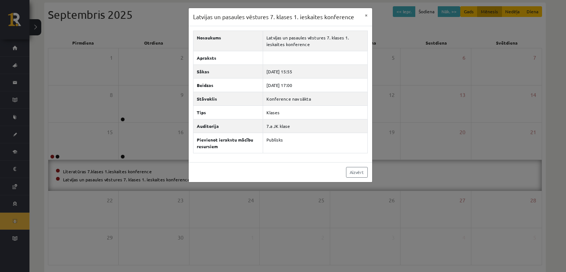
click at [147, 96] on div "Latvijas un pasaules vēstures 7. klases 1. ieskaites konference × Nosaukums Lat…" at bounding box center [283, 136] width 566 height 272
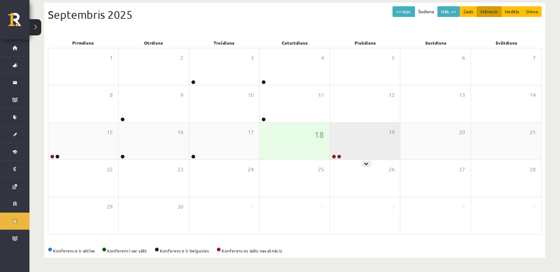
click at [355, 132] on div "19" at bounding box center [365, 141] width 70 height 37
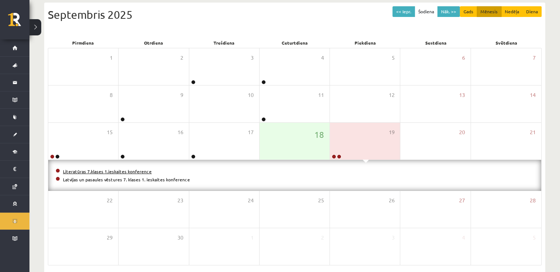
click at [135, 170] on link "Literatūras 7.klases 1.ieskaites konference" at bounding box center [107, 171] width 89 height 6
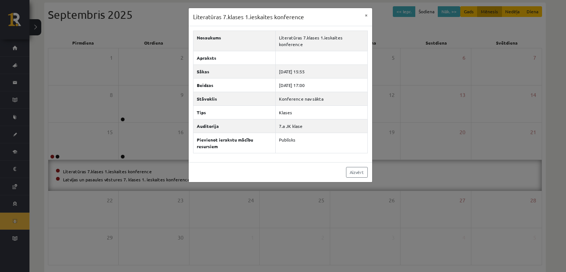
click at [146, 115] on div "Literatūras 7.klases 1.ieskaites konference × Nosaukums Literatūras 7.klases 1.…" at bounding box center [283, 136] width 566 height 272
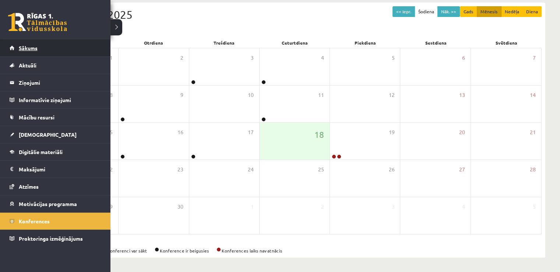
click at [19, 46] on span "Sākums" at bounding box center [28, 48] width 19 height 7
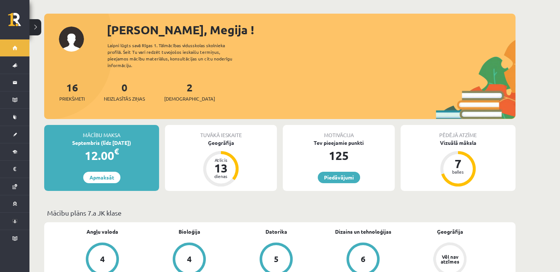
scroll to position [29, 0]
click at [103, 172] on link "Apmaksāt" at bounding box center [101, 177] width 37 height 11
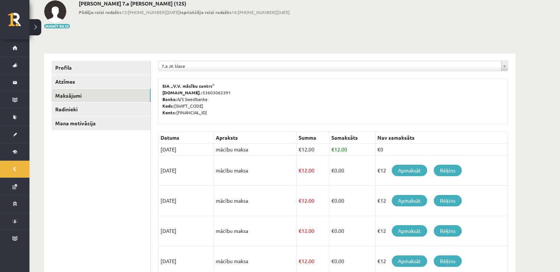
scroll to position [50, 0]
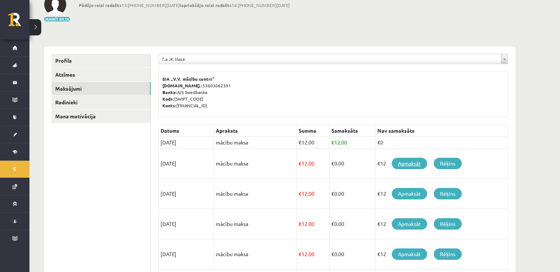
click at [408, 164] on link "Apmaksāt" at bounding box center [409, 163] width 35 height 11
